Goal: Information Seeking & Learning: Learn about a topic

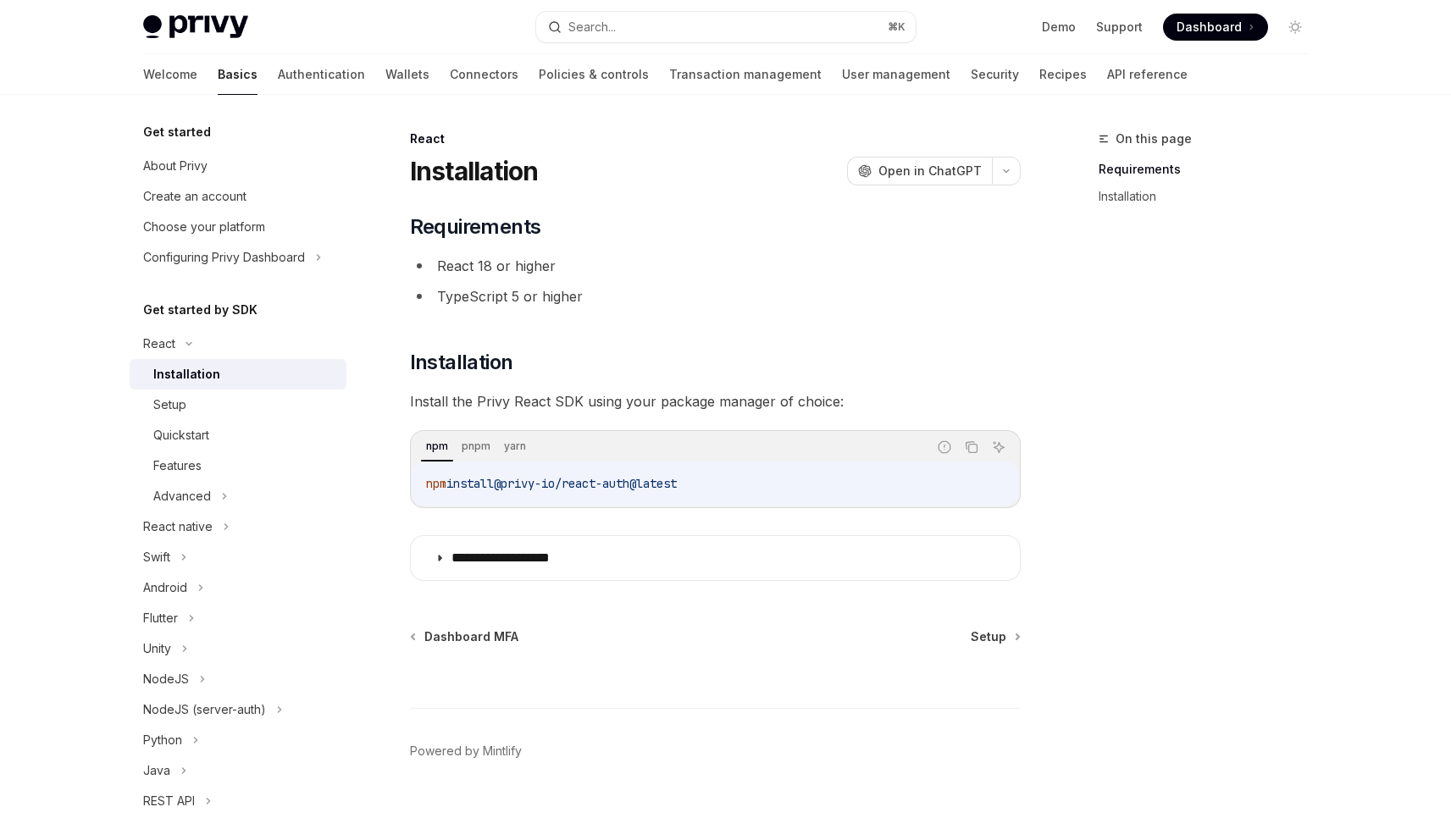
scroll to position [14, 0]
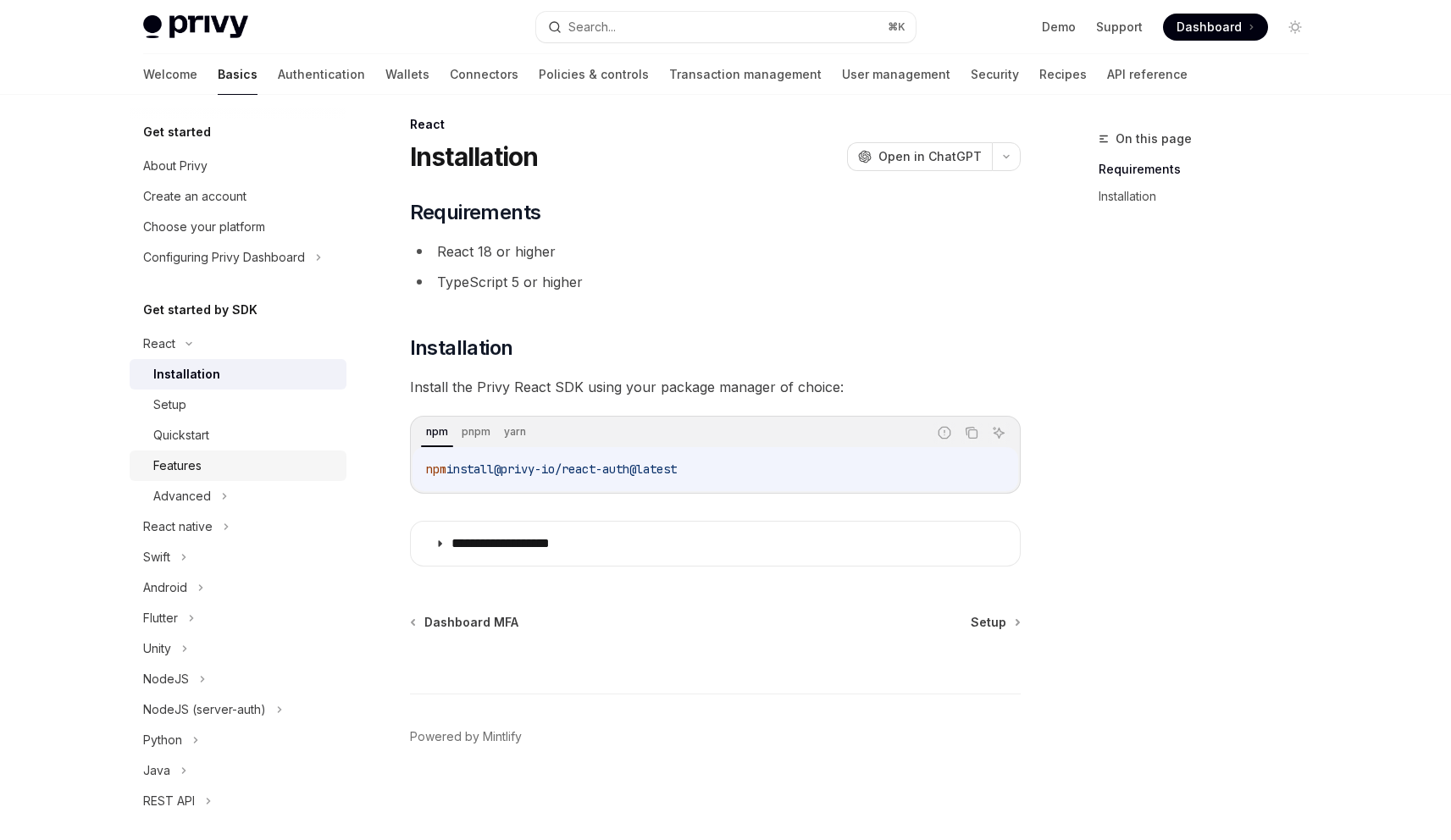
click at [257, 471] on div "Features" at bounding box center [245, 466] width 183 height 20
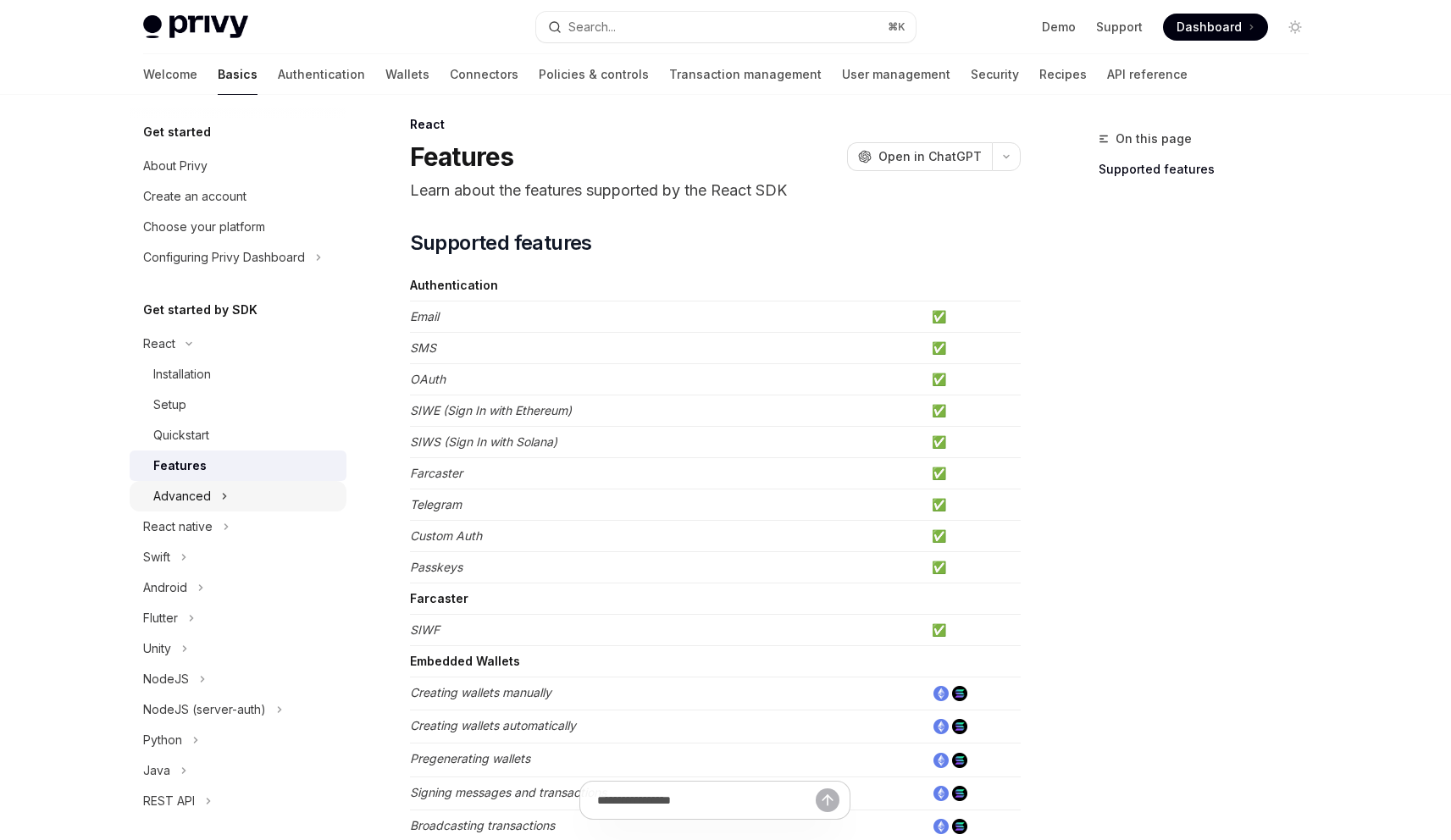
click at [255, 496] on div "Advanced" at bounding box center [238, 496] width 217 height 30
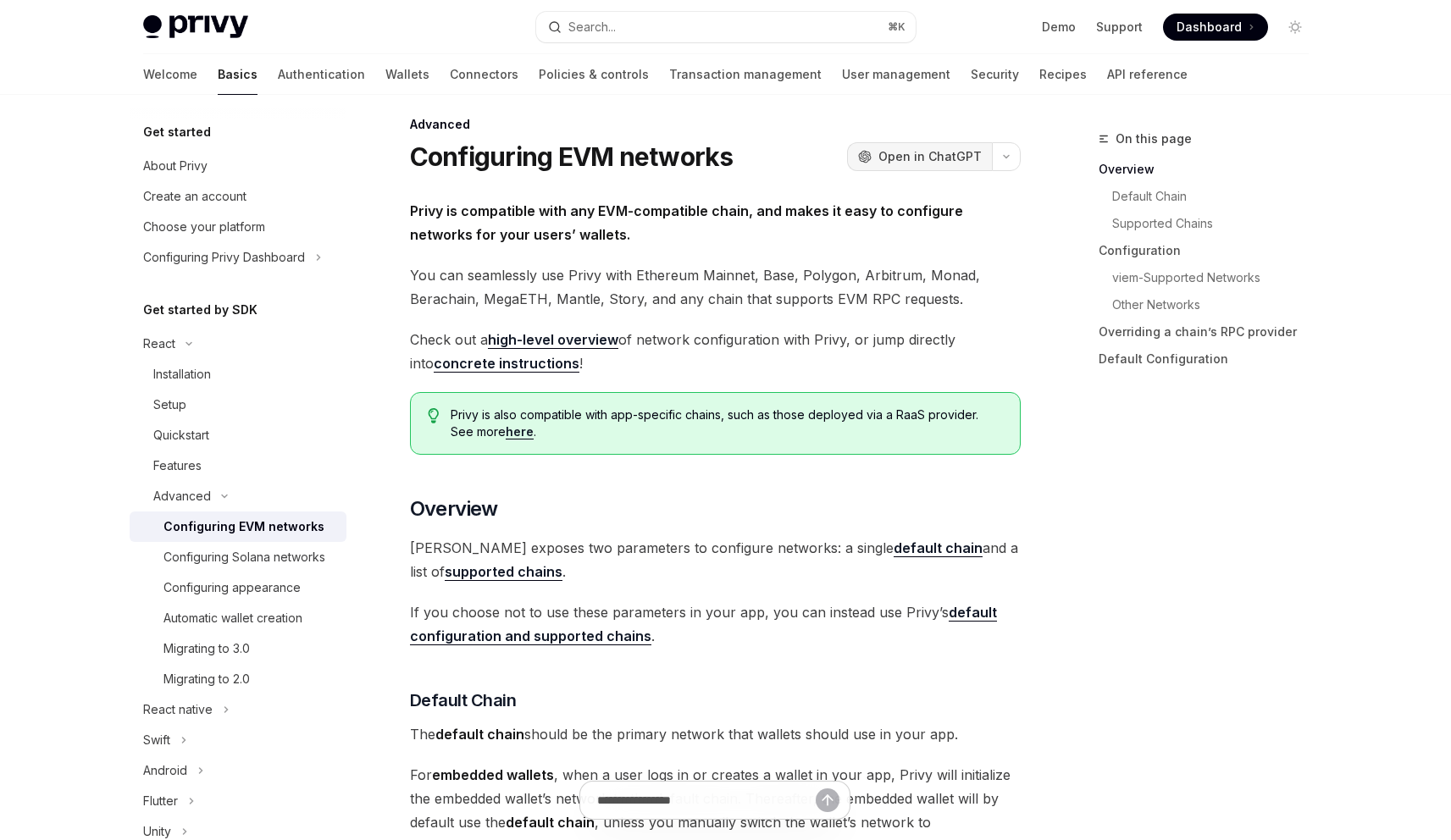
click at [933, 159] on span "Open in ChatGPT" at bounding box center [930, 157] width 103 height 17
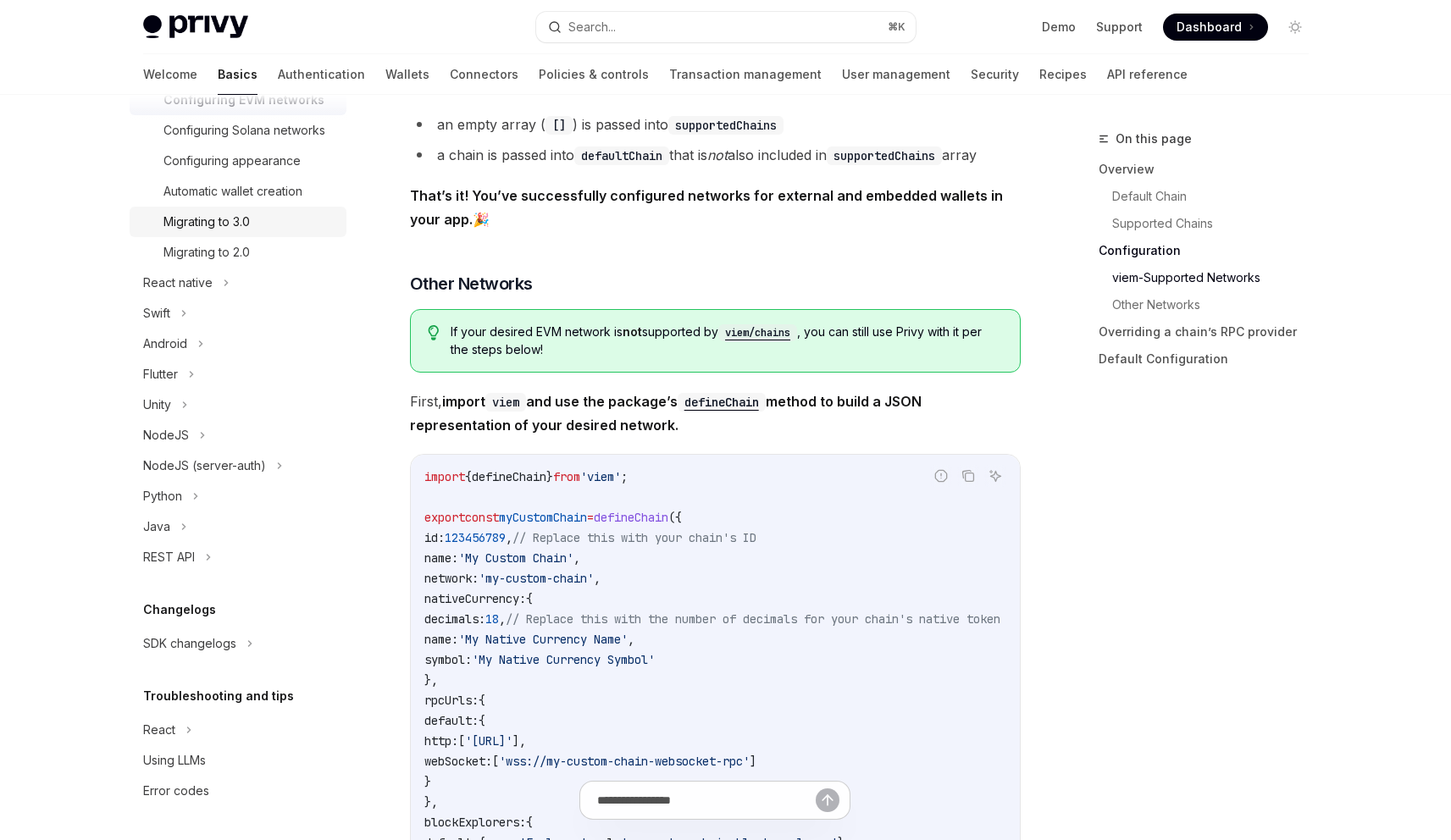
scroll to position [447, 0]
click at [280, 442] on div "NodeJS" at bounding box center [238, 435] width 217 height 30
type textarea "*"
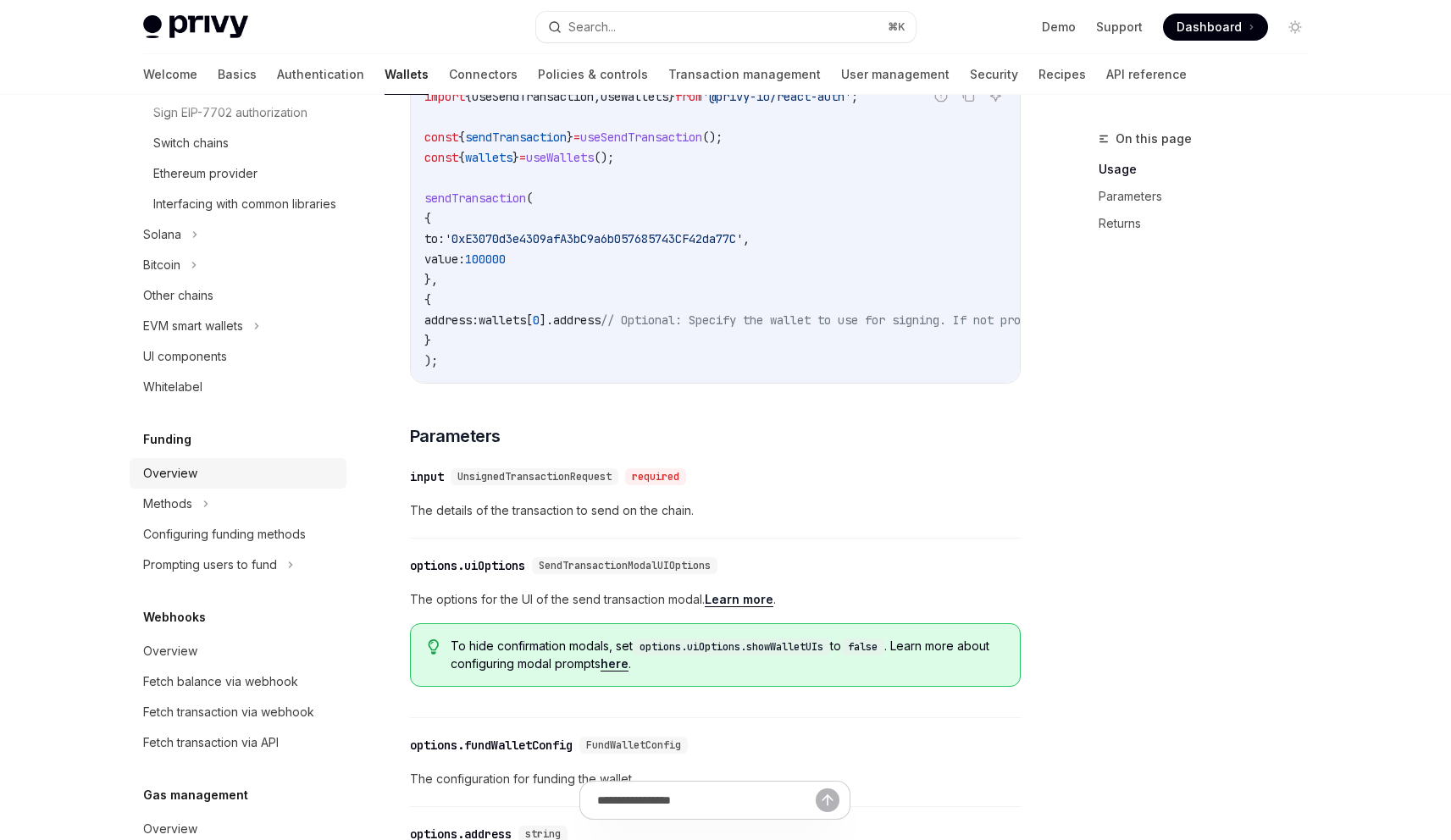
scroll to position [655, 0]
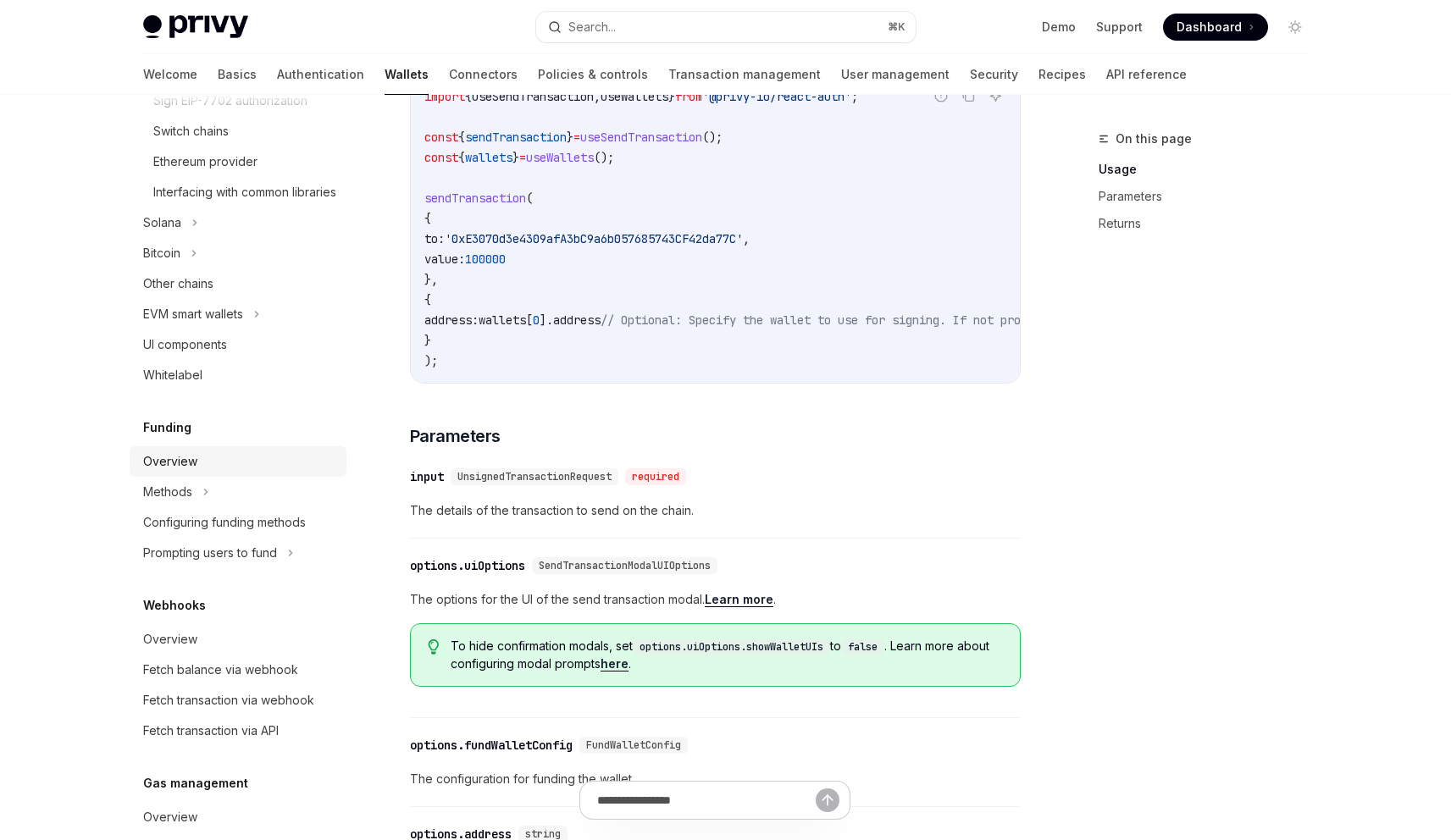
click at [263, 472] on div "Overview" at bounding box center [240, 461] width 193 height 20
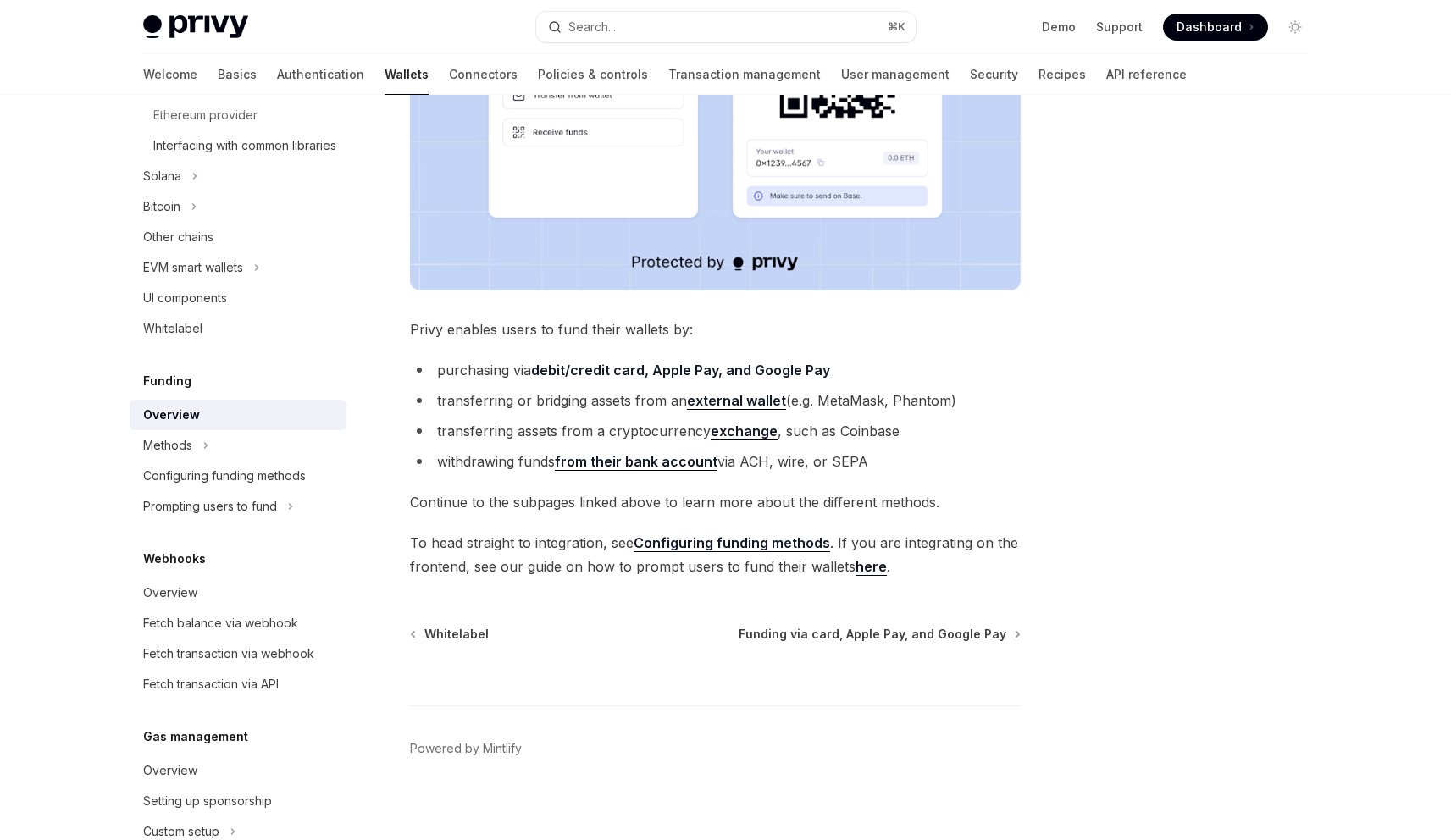
scroll to position [495, 0]
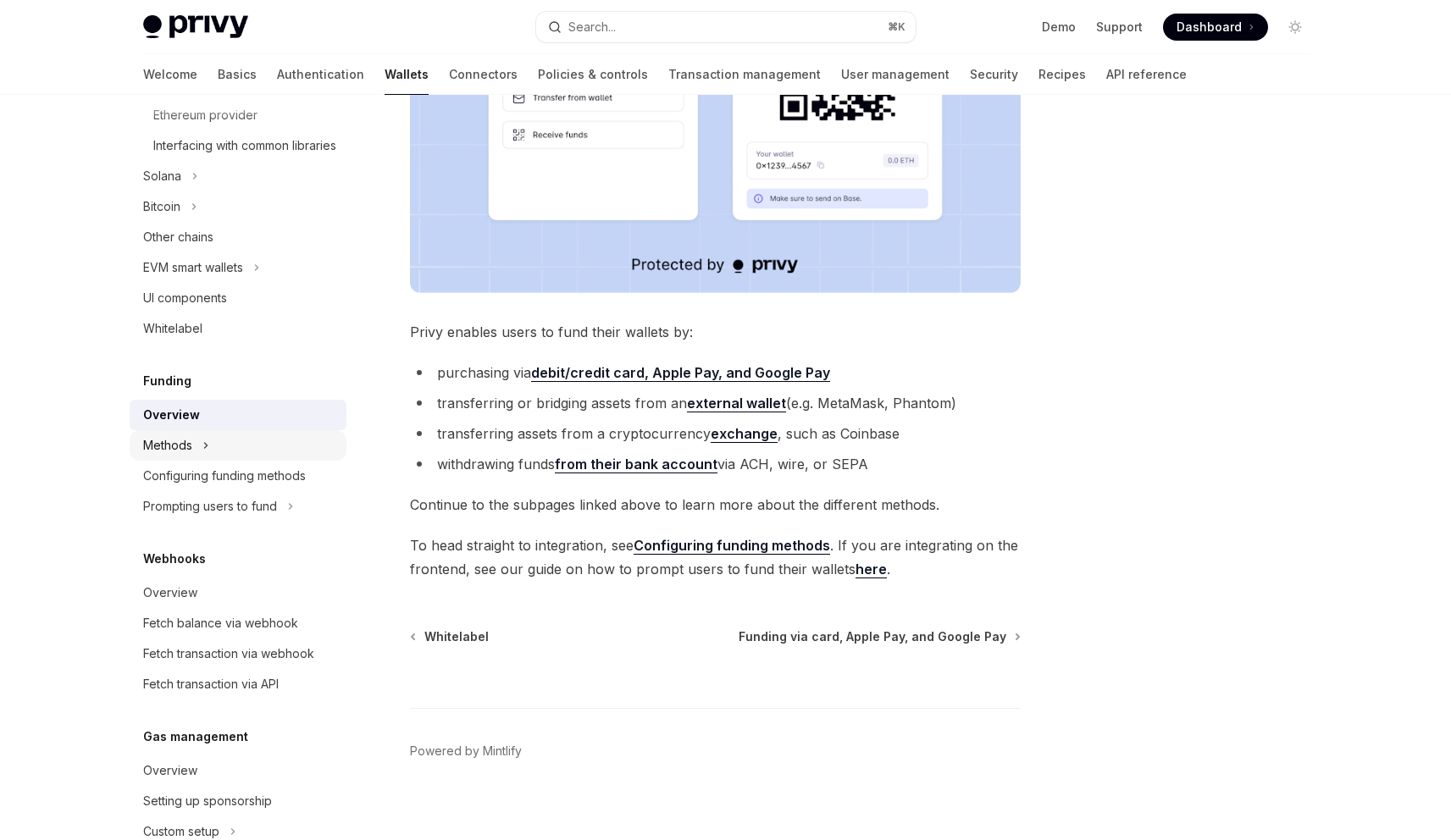
click at [256, 461] on div "Methods" at bounding box center [238, 445] width 217 height 30
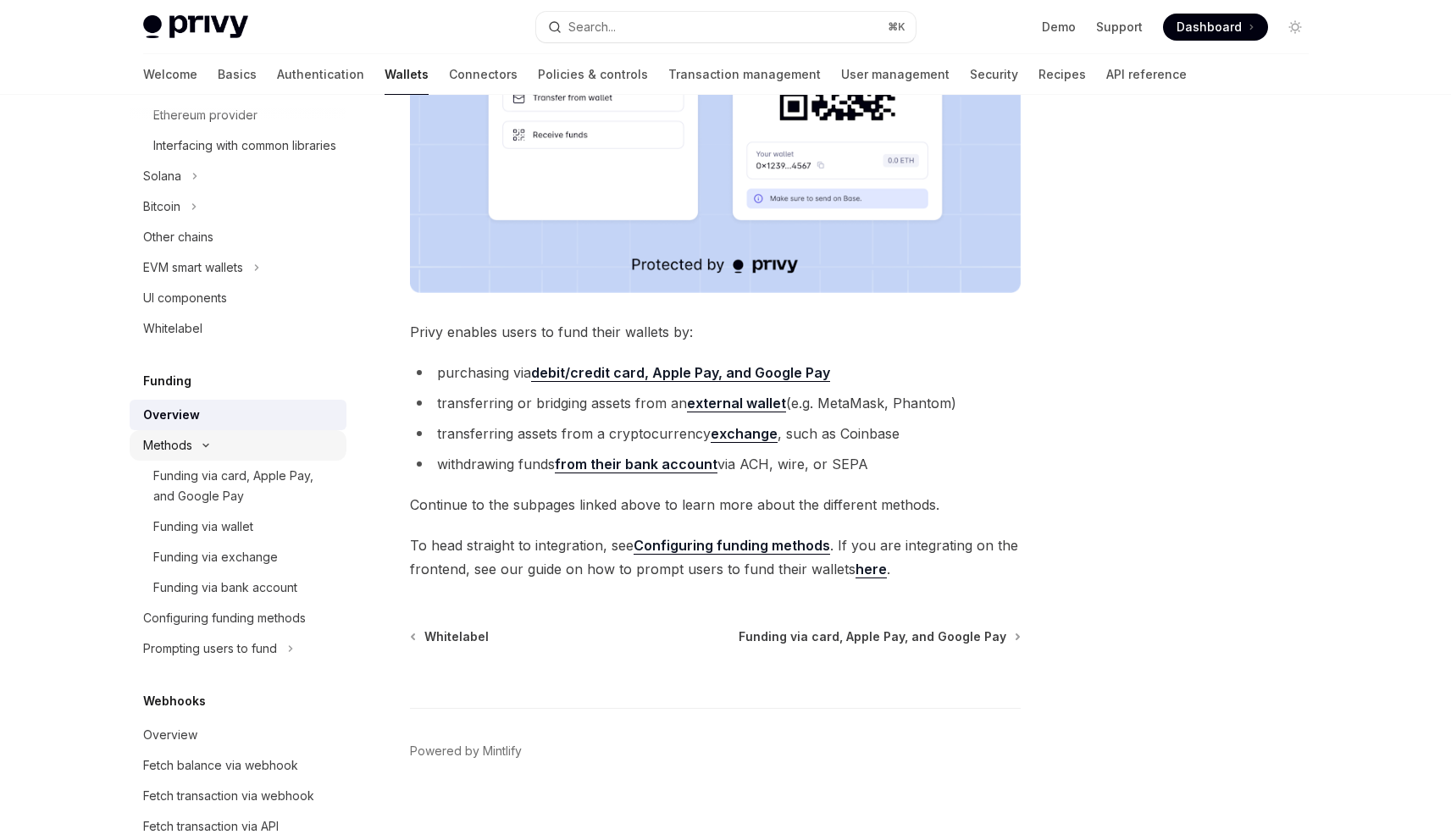
type textarea "*"
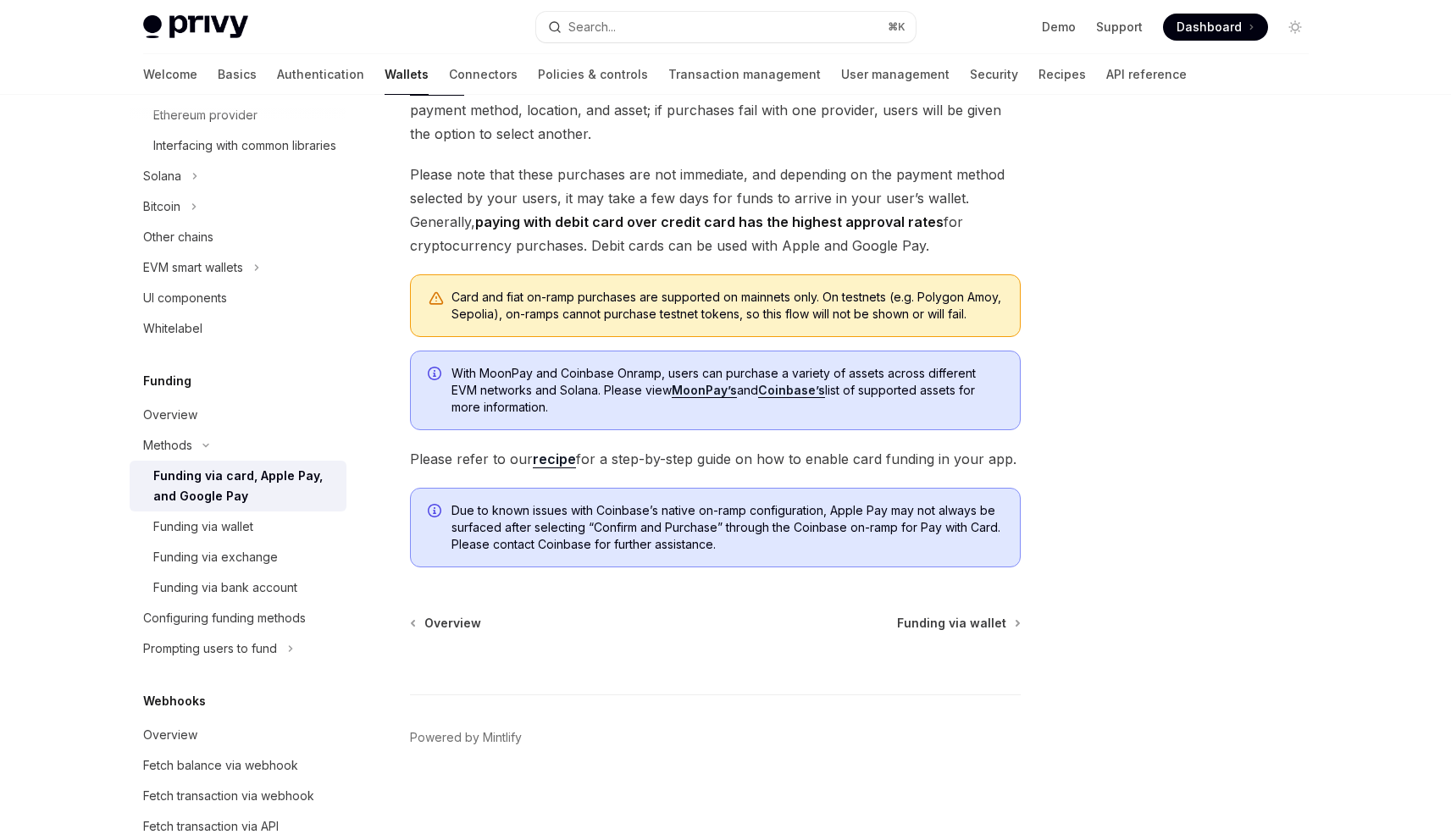
scroll to position [402, 0]
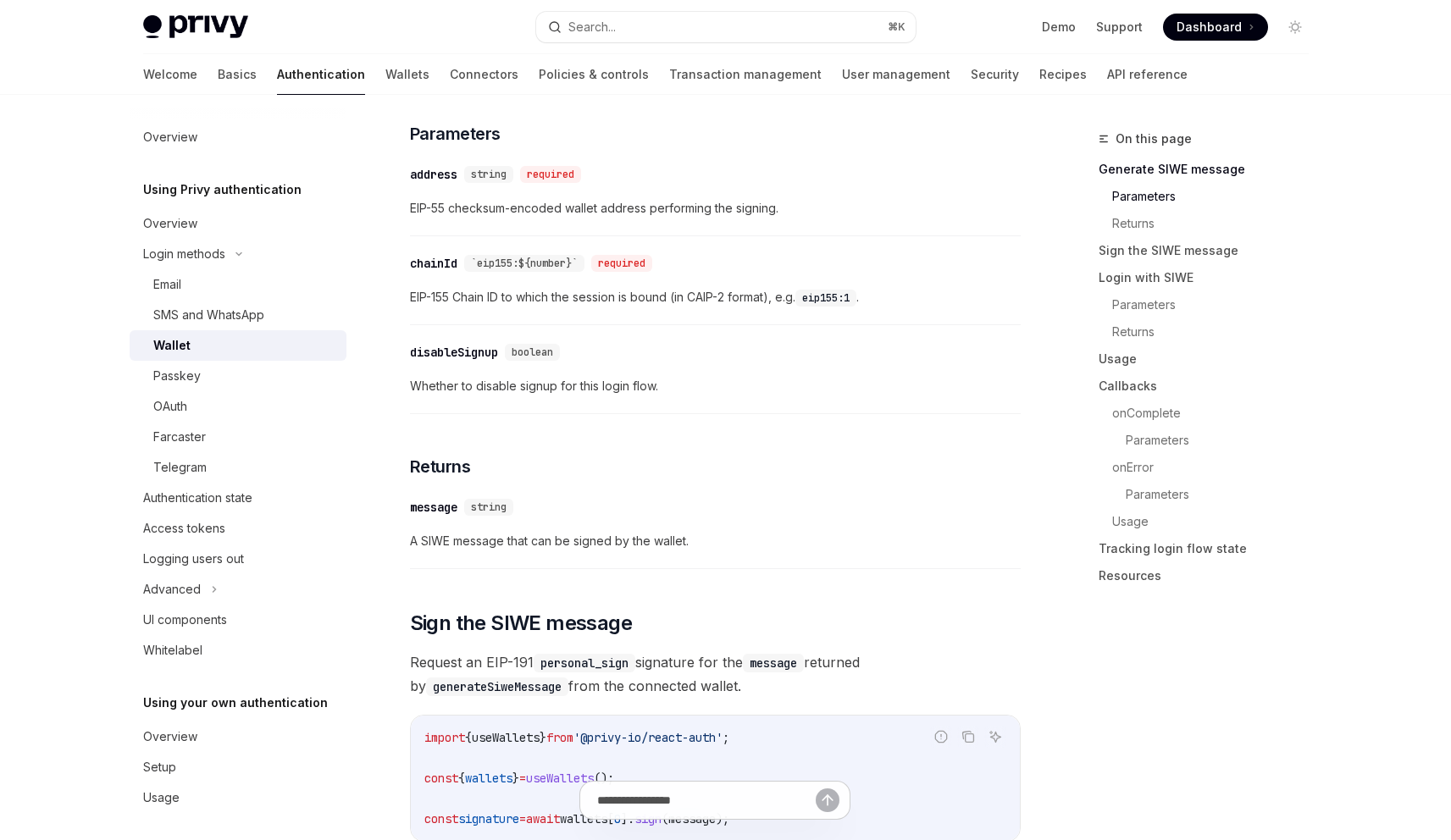
scroll to position [598, 0]
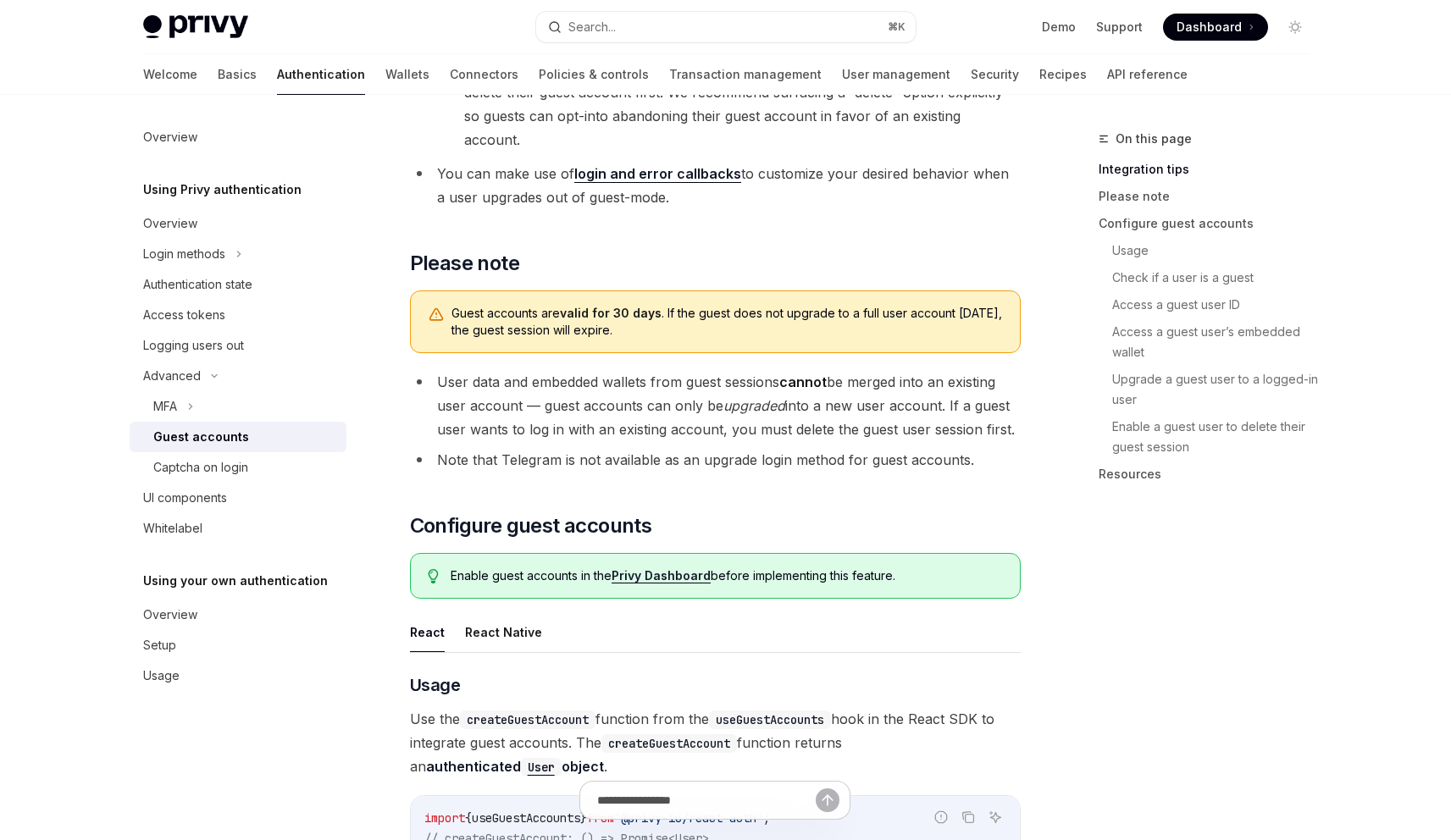
scroll to position [882, 0]
click at [695, 552] on div "Enable guest accounts in the Privy Dashboard before implementing this feature." at bounding box center [715, 575] width 611 height 46
click at [695, 567] on link "Privy Dashboard" at bounding box center [661, 575] width 99 height 15
